Goal: Task Accomplishment & Management: Manage account settings

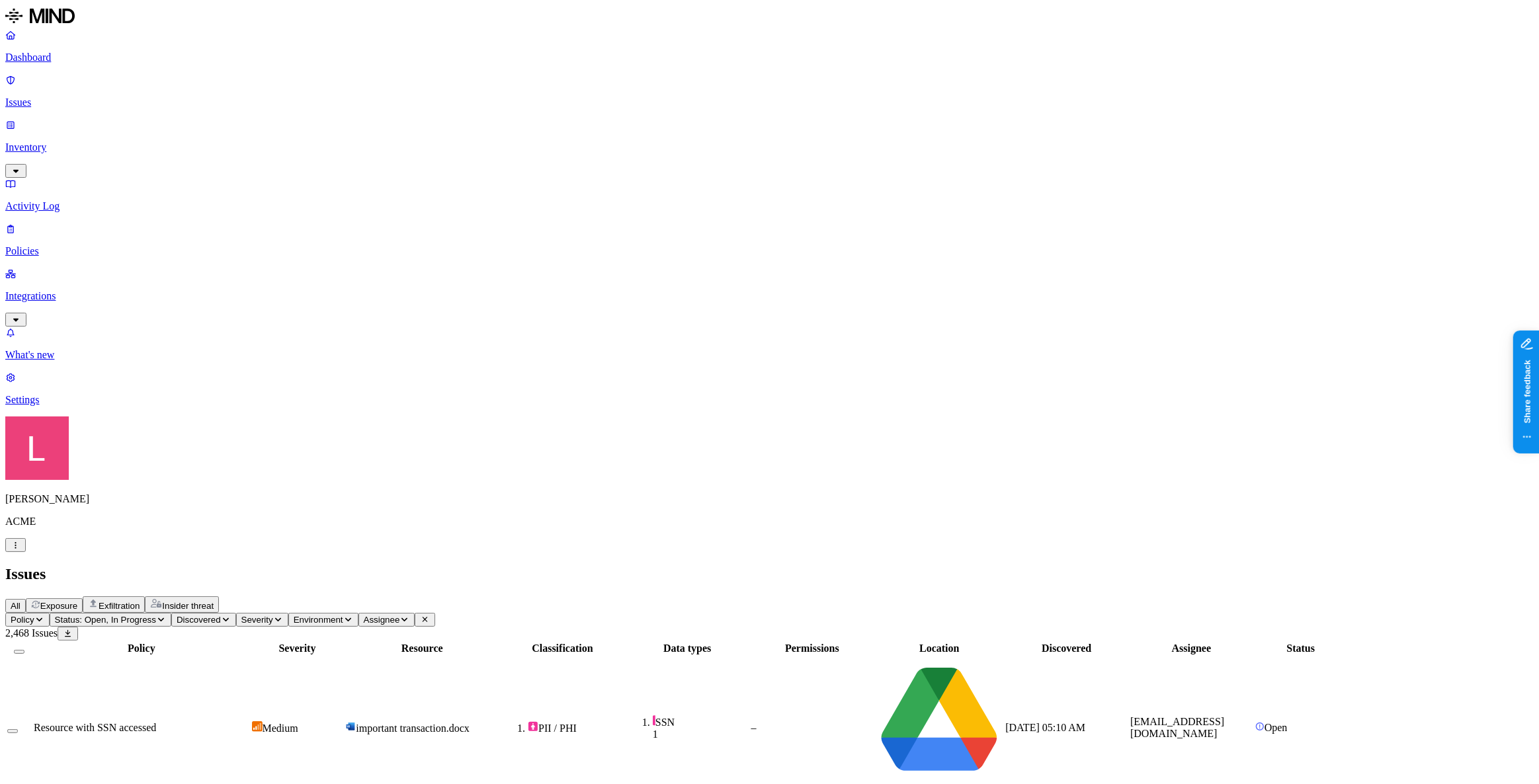
scroll to position [59, 0]
click at [55, 246] on p "Policies" at bounding box center [769, 251] width 1528 height 12
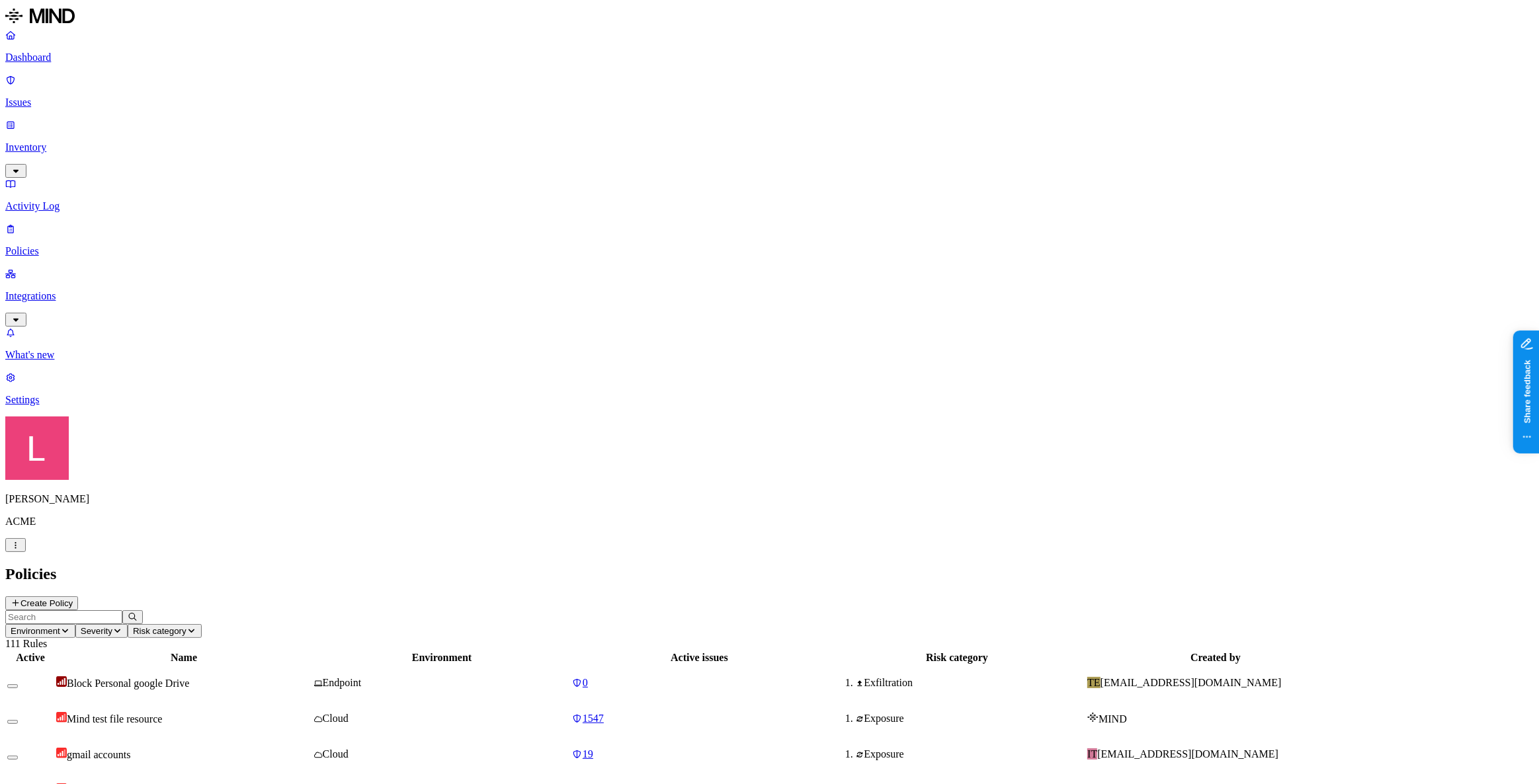
click at [16, 40] on icon at bounding box center [10, 35] width 11 height 8
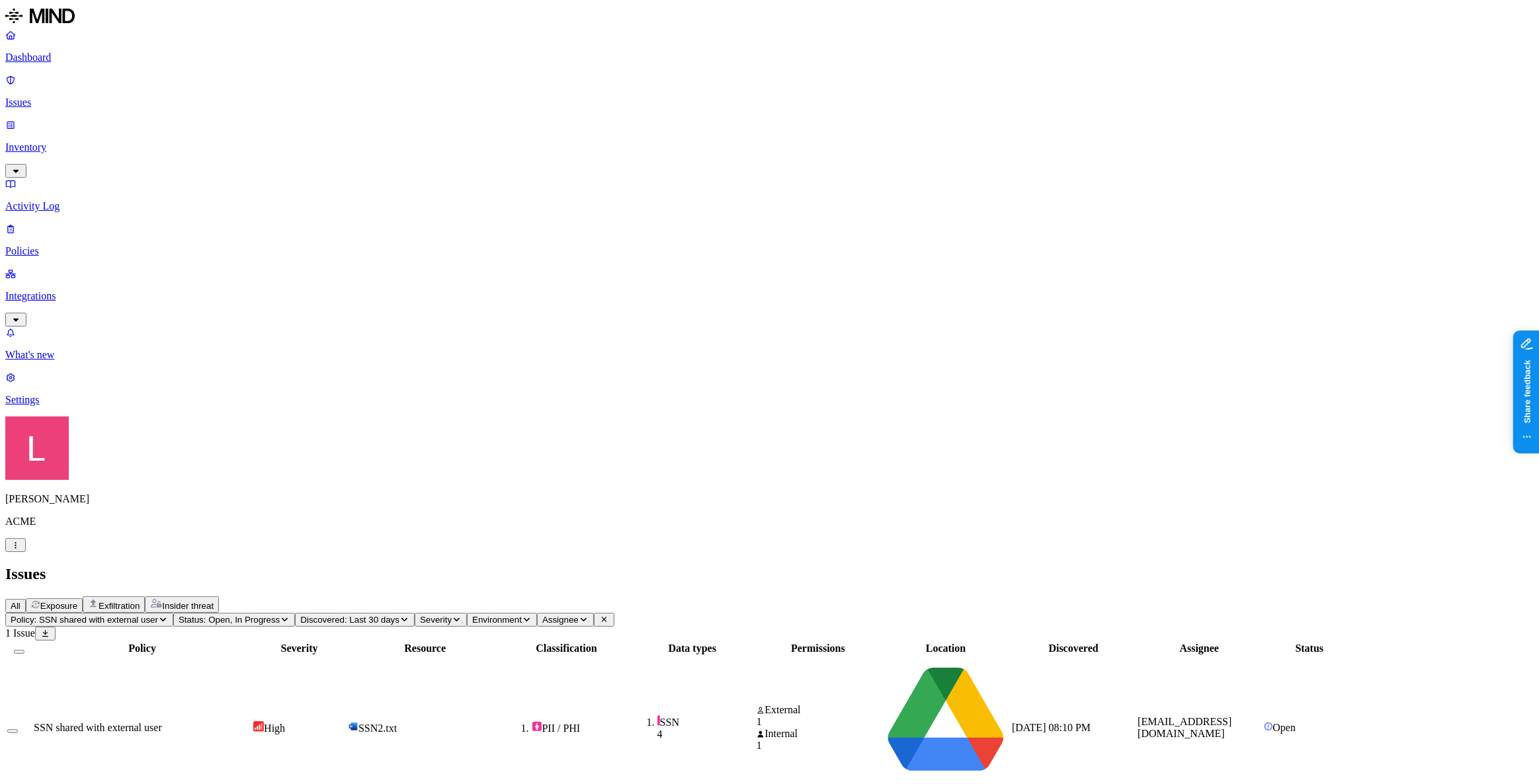
click at [251, 722] on div "SSN shared with external user" at bounding box center [142, 728] width 217 height 12
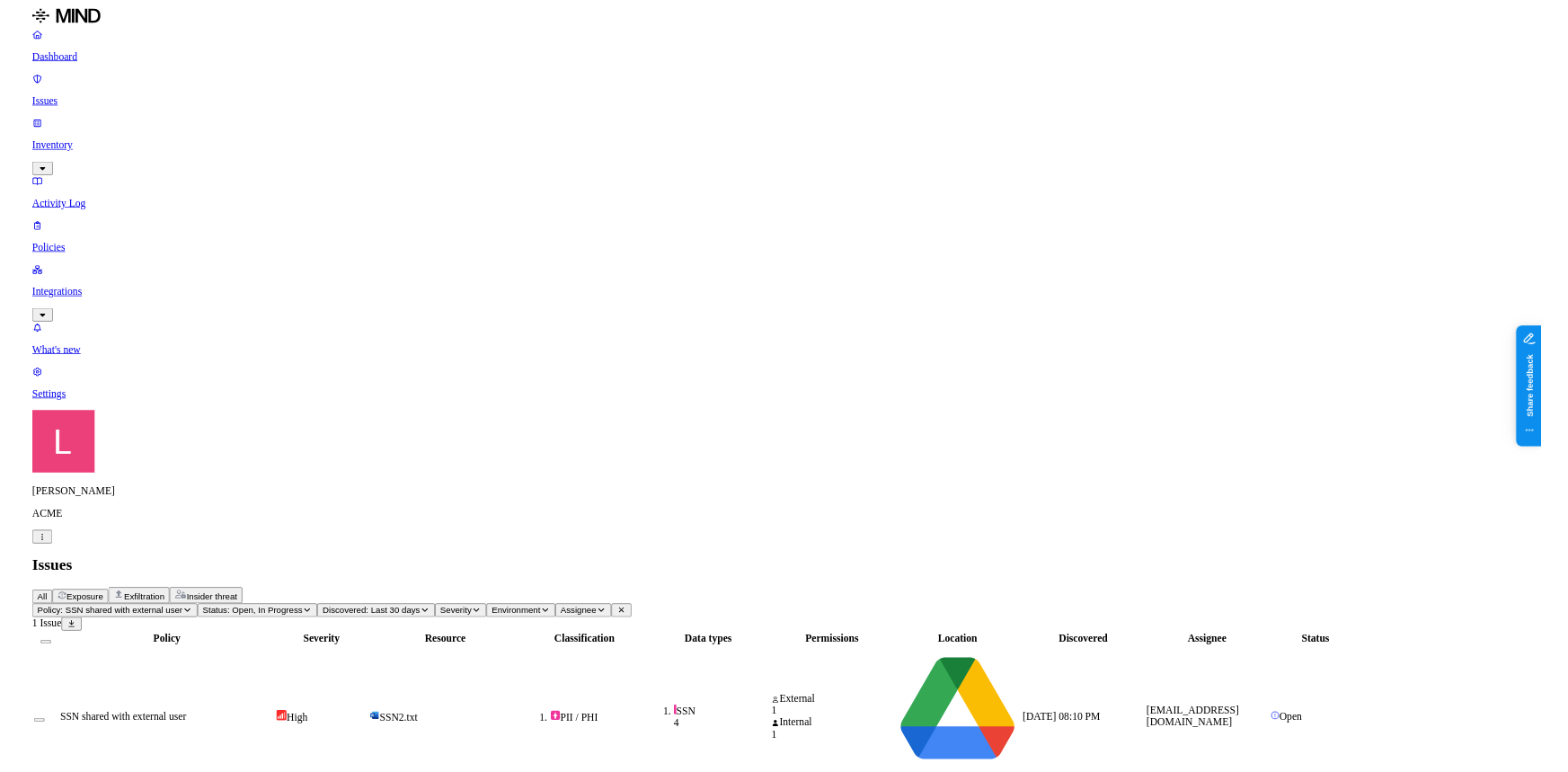
scroll to position [326, 0]
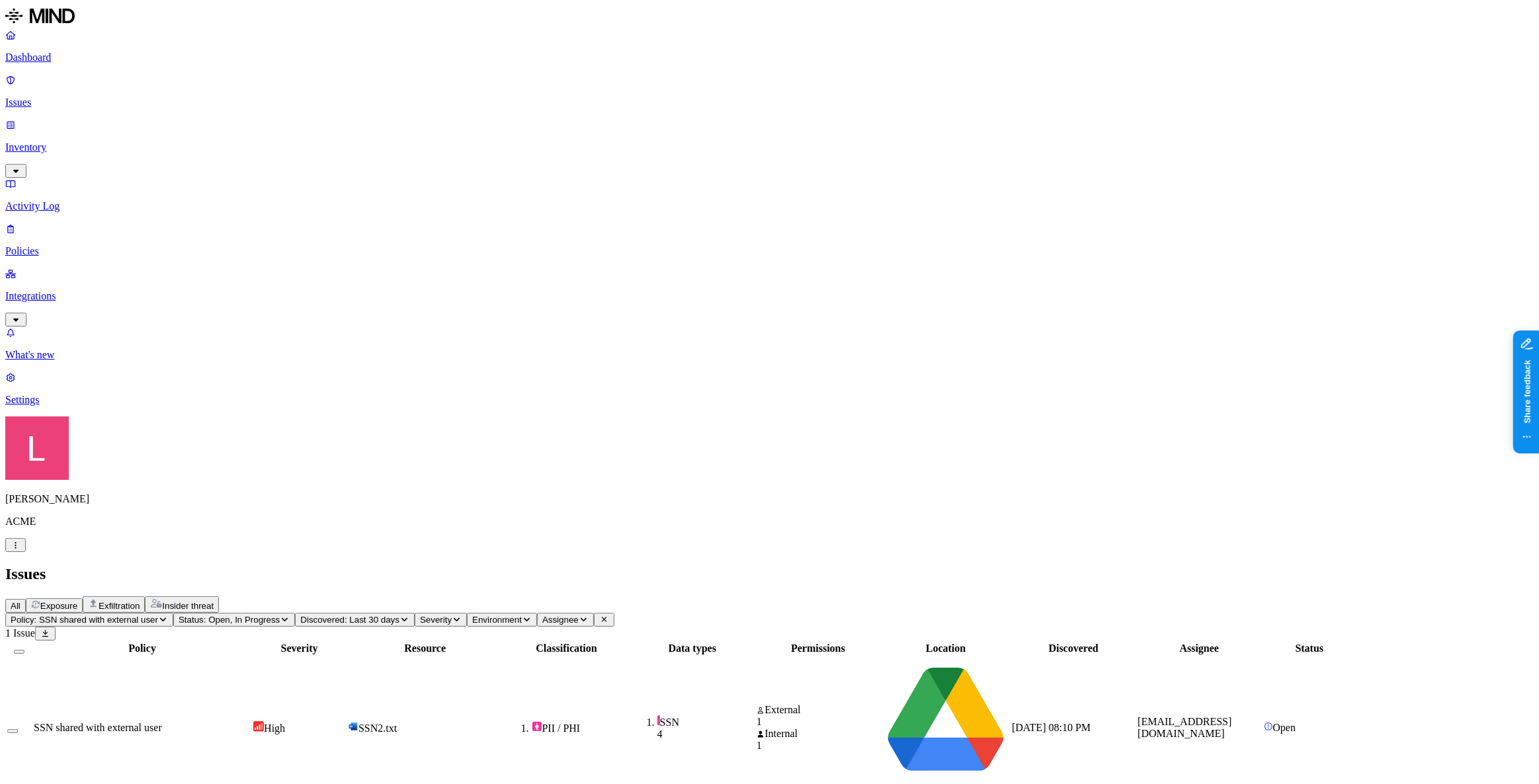
drag, startPoint x: 1341, startPoint y: 613, endPoint x: 1172, endPoint y: 500, distance: 203.3
click at [1108, 641] on div "Policy Severity Resource Classification Data types Permissions Location Discove…" at bounding box center [769, 720] width 1528 height 160
click at [996, 783] on span "ACME Google Workspace" at bounding box center [939, 792] width 114 height 11
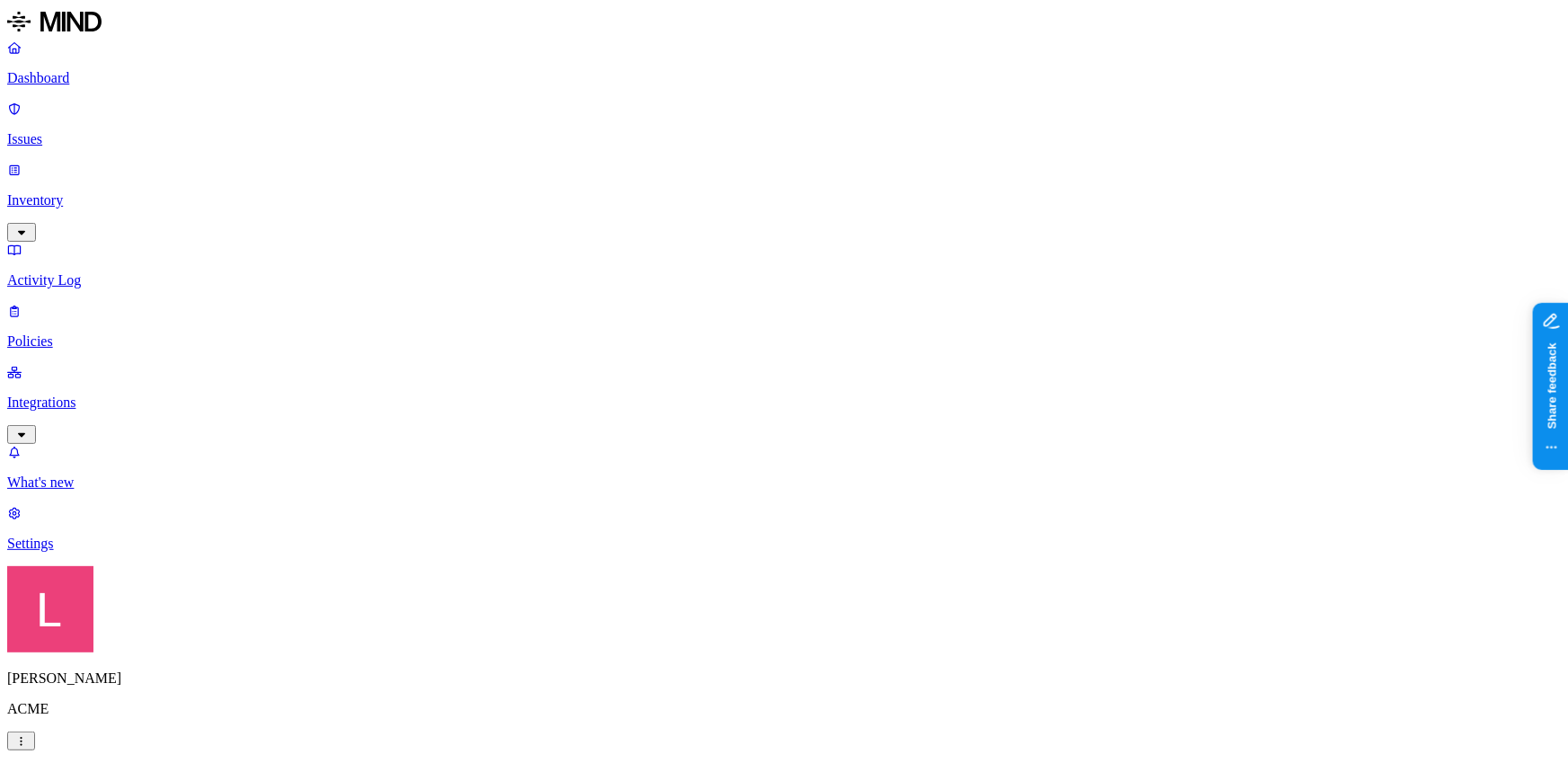
click at [106, 76] on p "Dashboard" at bounding box center [784, 78] width 1554 height 16
